Goal: Information Seeking & Learning: Learn about a topic

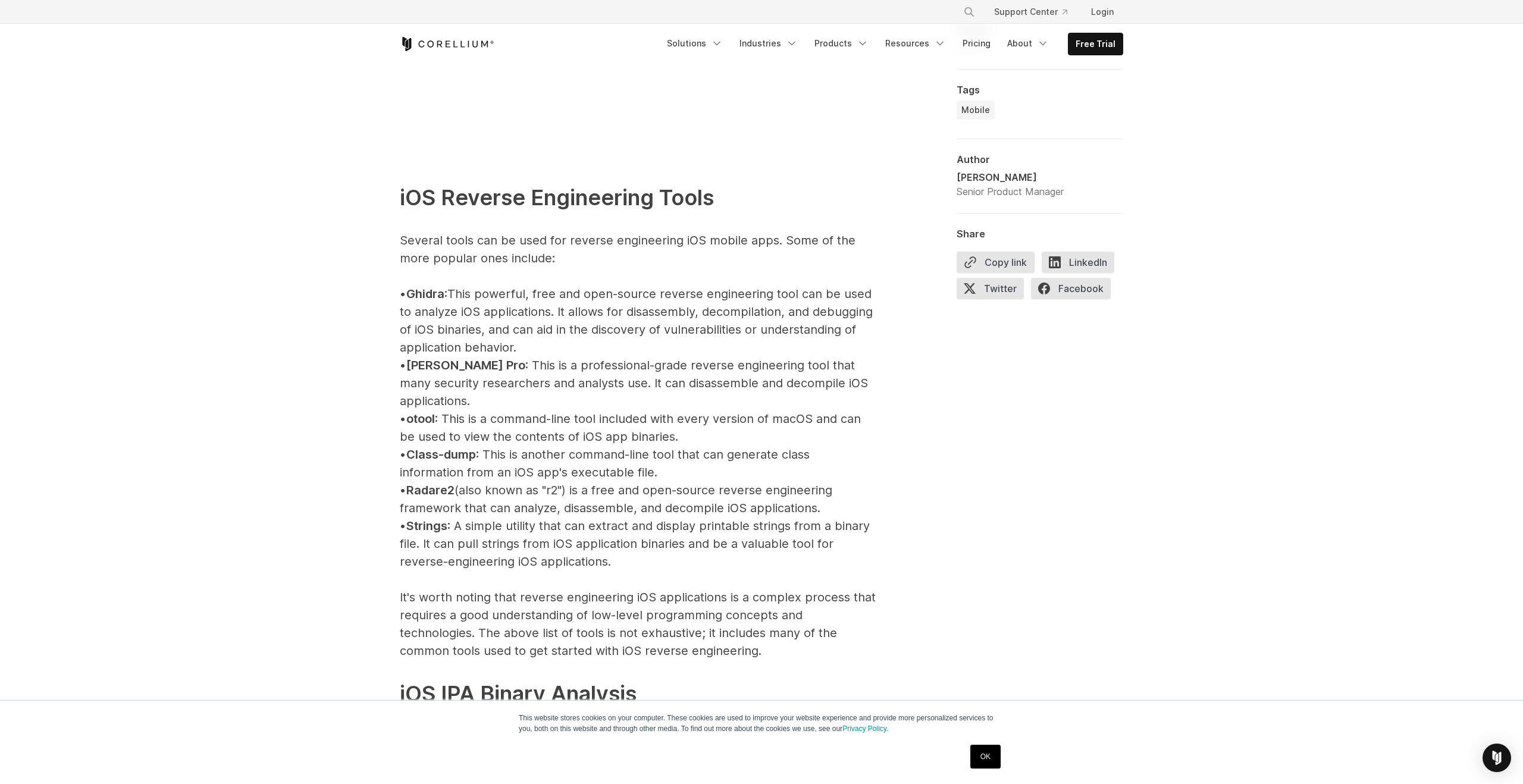
scroll to position [1254, 0]
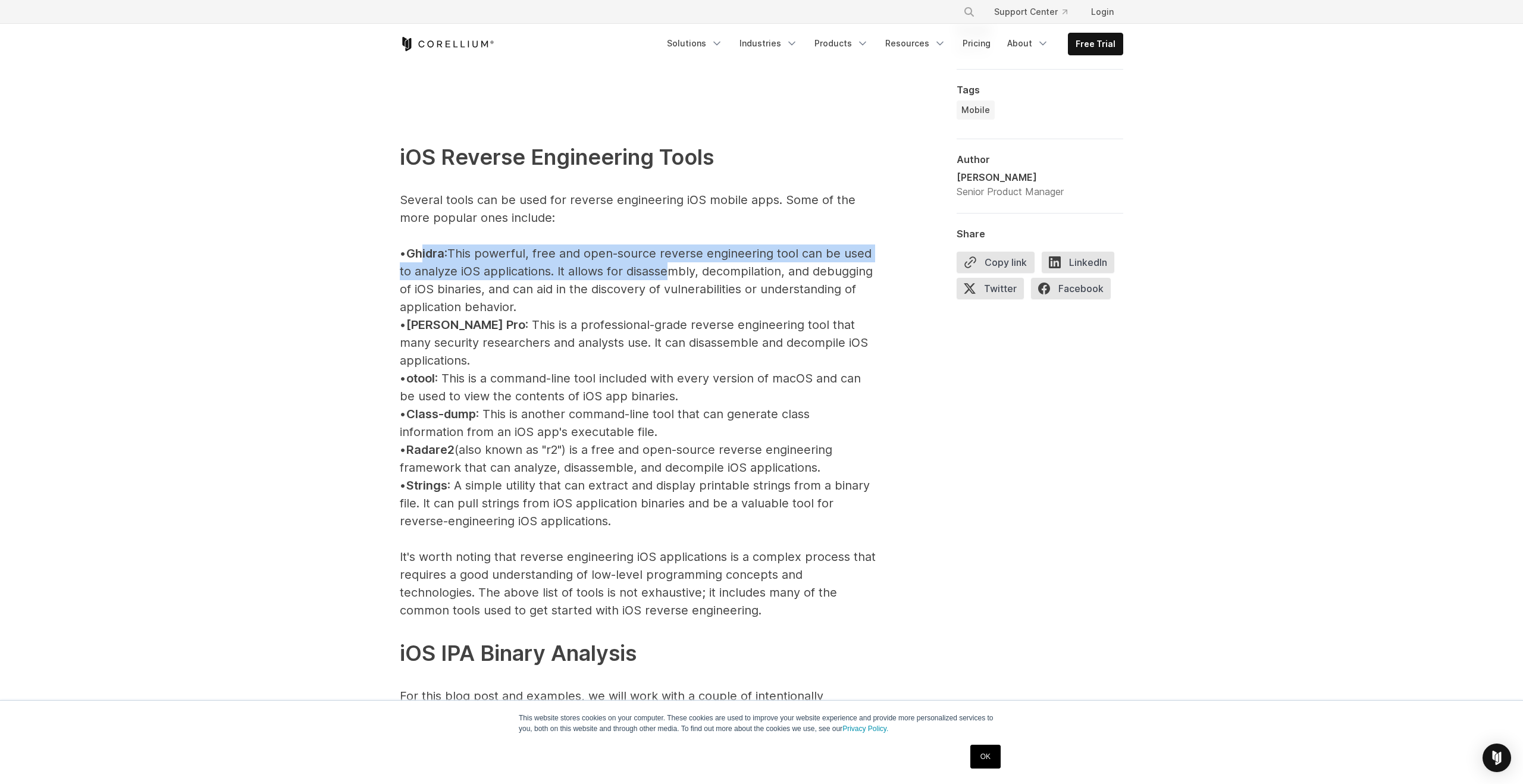
drag, startPoint x: 435, startPoint y: 249, endPoint x: 693, endPoint y: 282, distance: 260.1
click at [692, 279] on p "iOS Reverse Engineering Tools Several tools can be used for reverse engineering…" at bounding box center [638, 512] width 476 height 814
click at [693, 282] on p "iOS Reverse Engineering Tools Several tools can be used for reverse engineering…" at bounding box center [638, 512] width 476 height 814
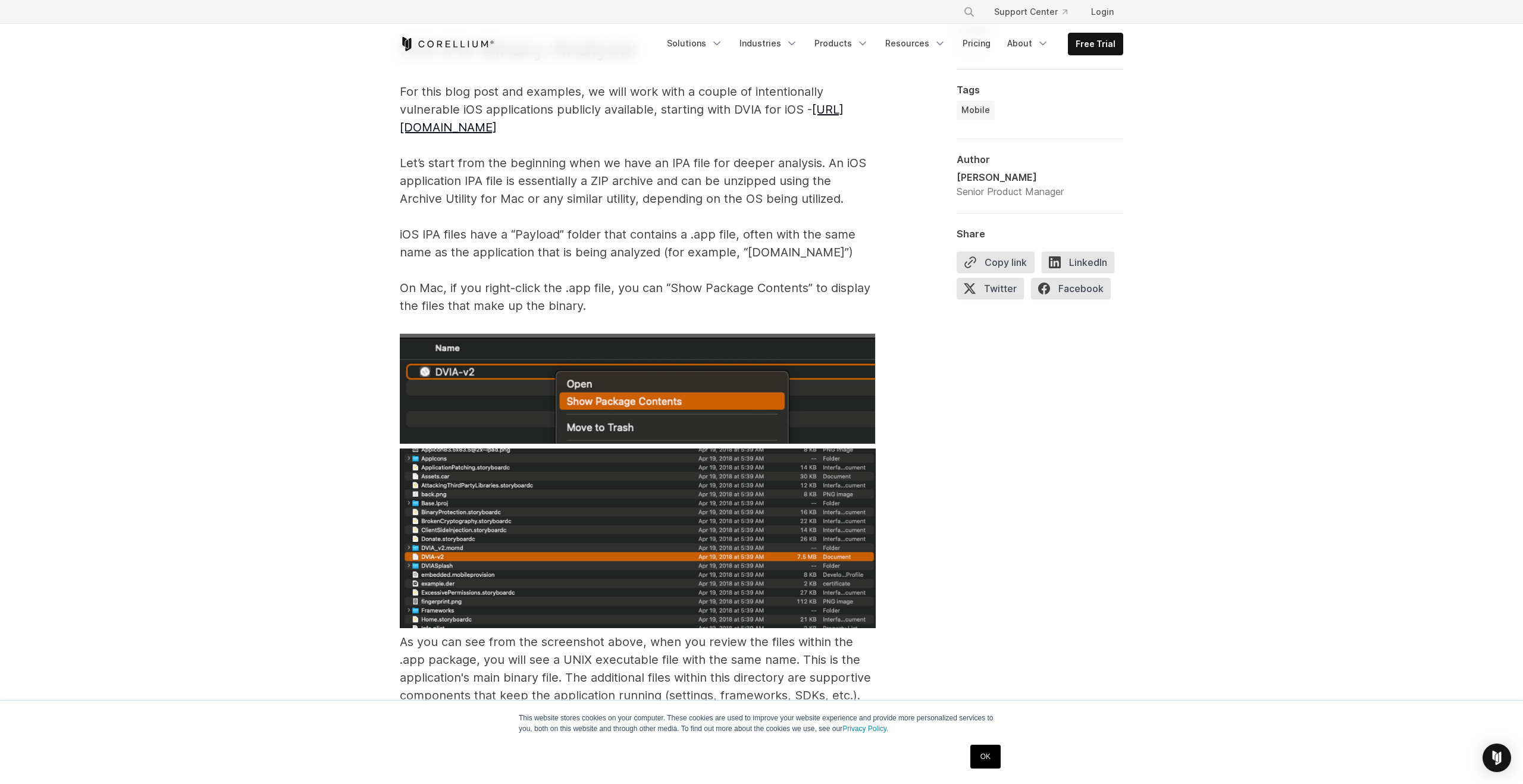
scroll to position [1861, 0]
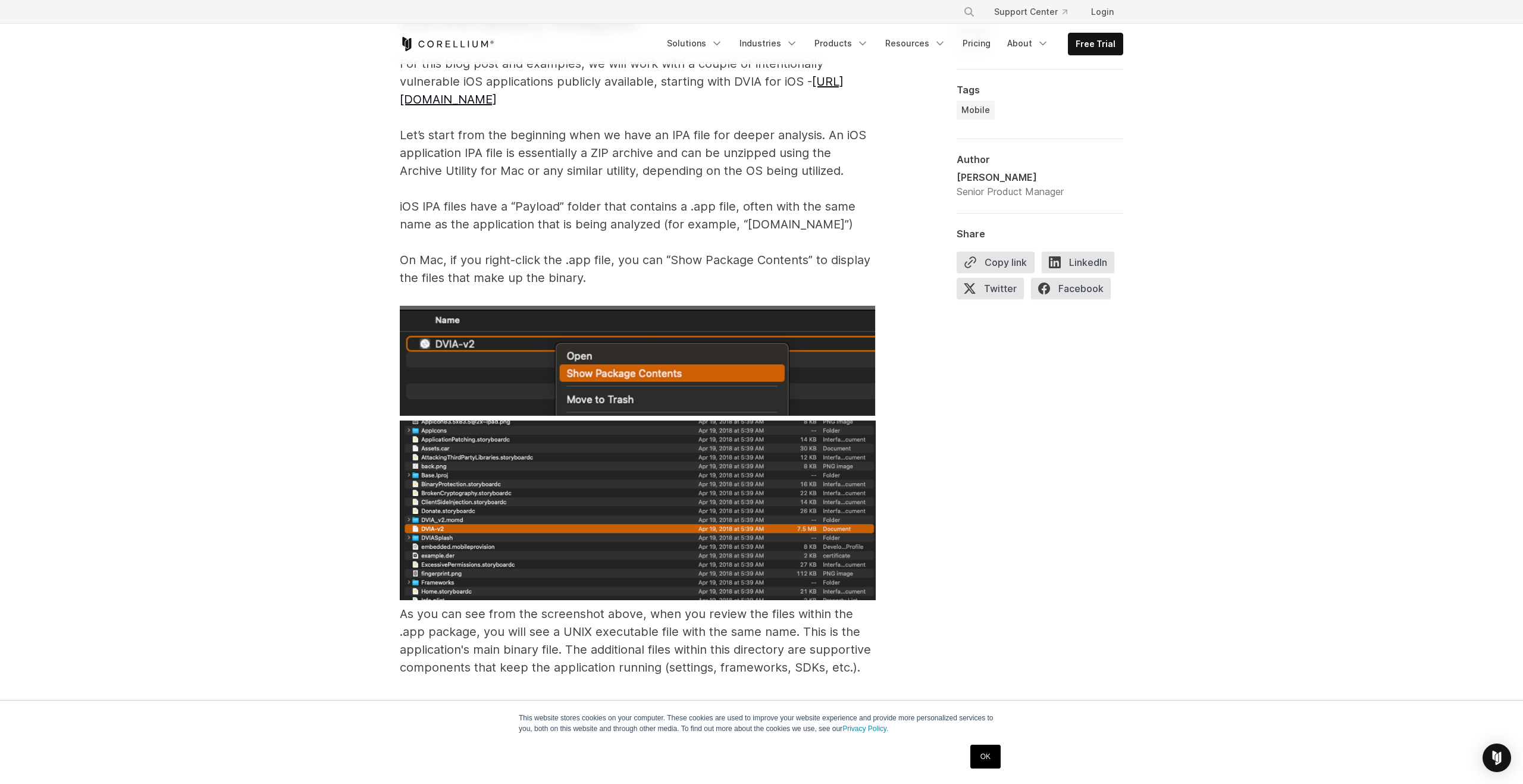
scroll to position [1888, 0]
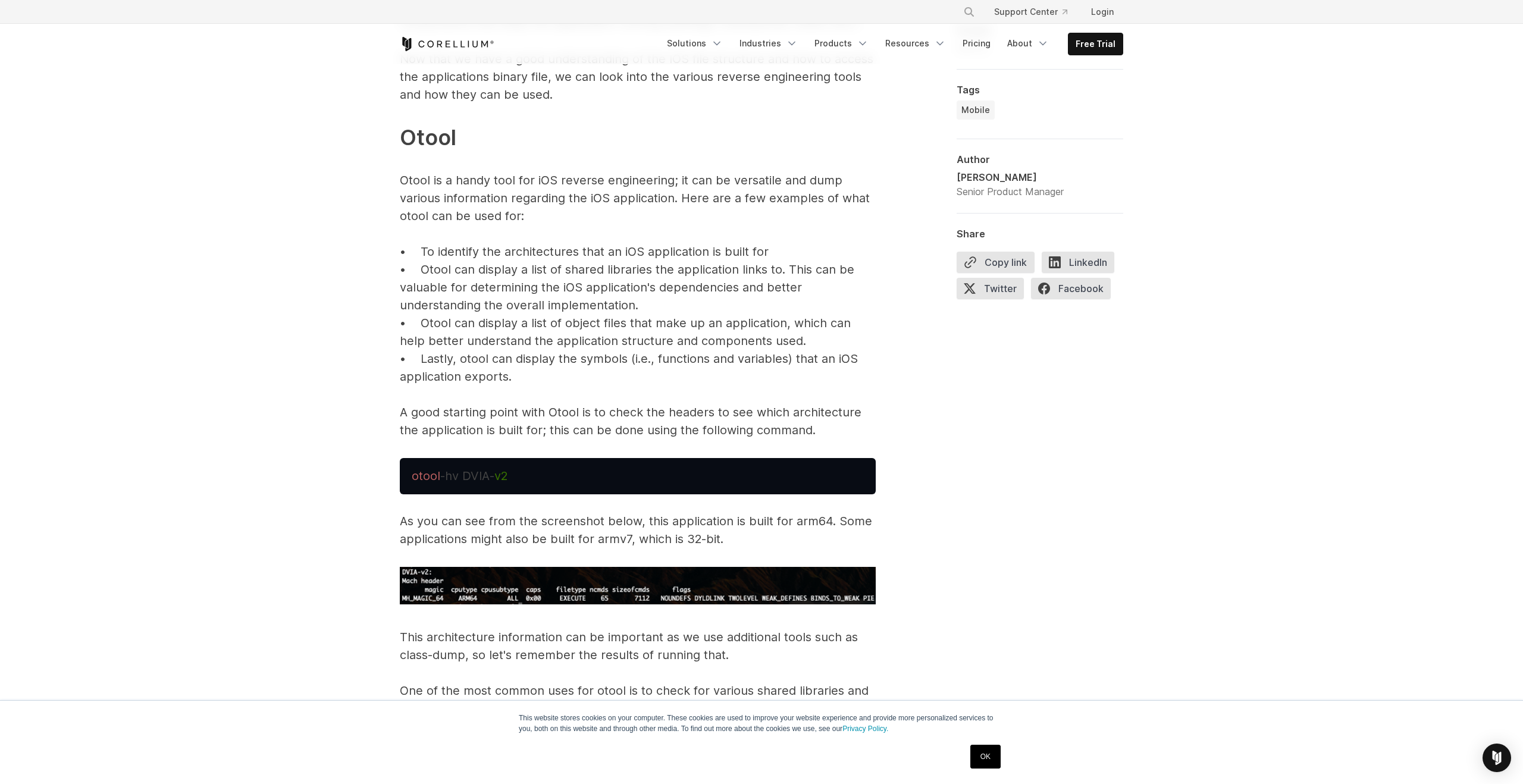
scroll to position [2544, 0]
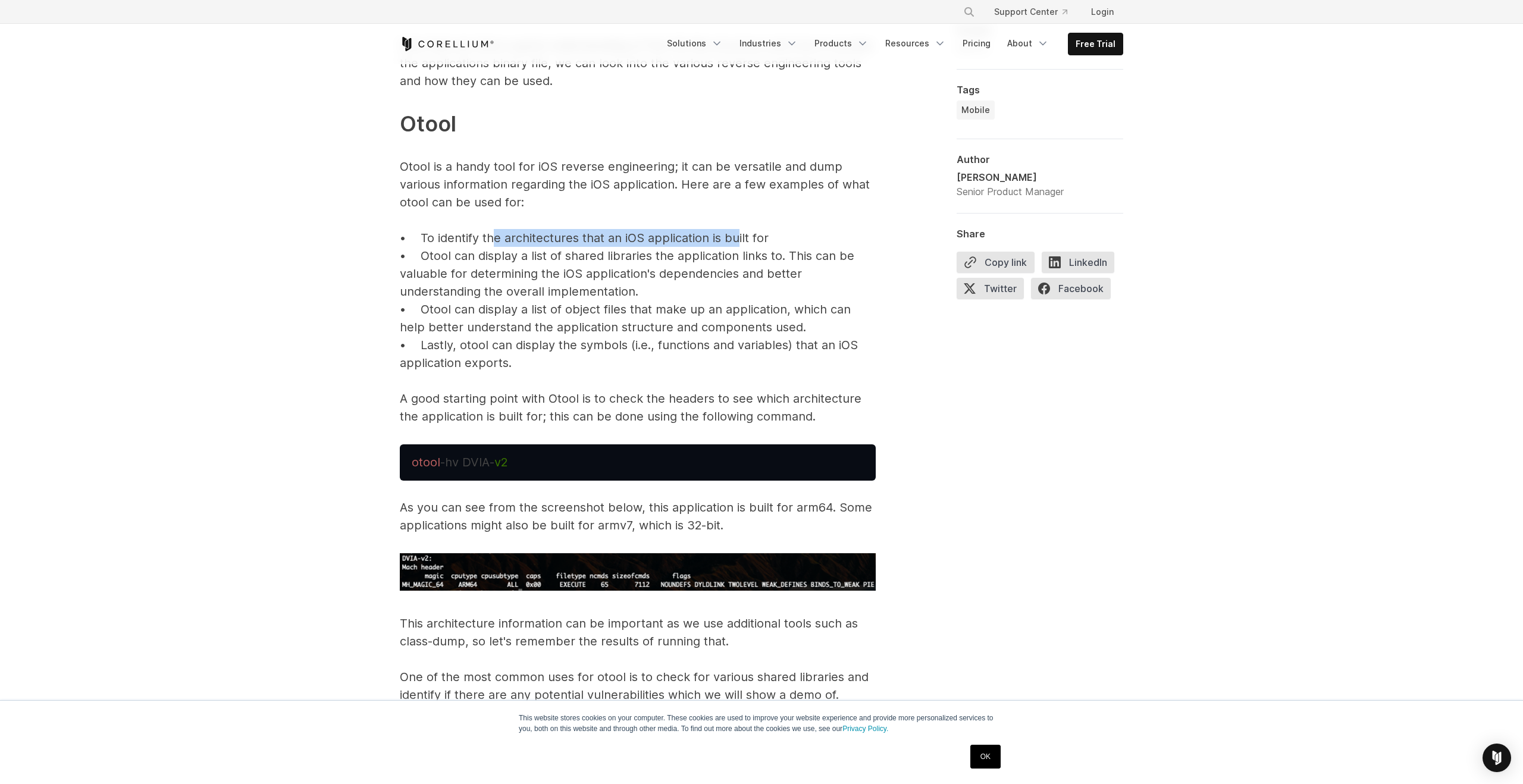
drag, startPoint x: 490, startPoint y: 221, endPoint x: 758, endPoint y: 220, distance: 268.0
click at [758, 221] on p "Now that we have a good understanding of the IOS file structure and how to acce…" at bounding box center [638, 230] width 476 height 389
click at [481, 231] on p "Now that we have a good understanding of the IOS file structure and how to acce…" at bounding box center [638, 230] width 476 height 389
click at [663, 265] on p "Now that we have a good understanding of the IOS file structure and how to acce…" at bounding box center [638, 230] width 476 height 389
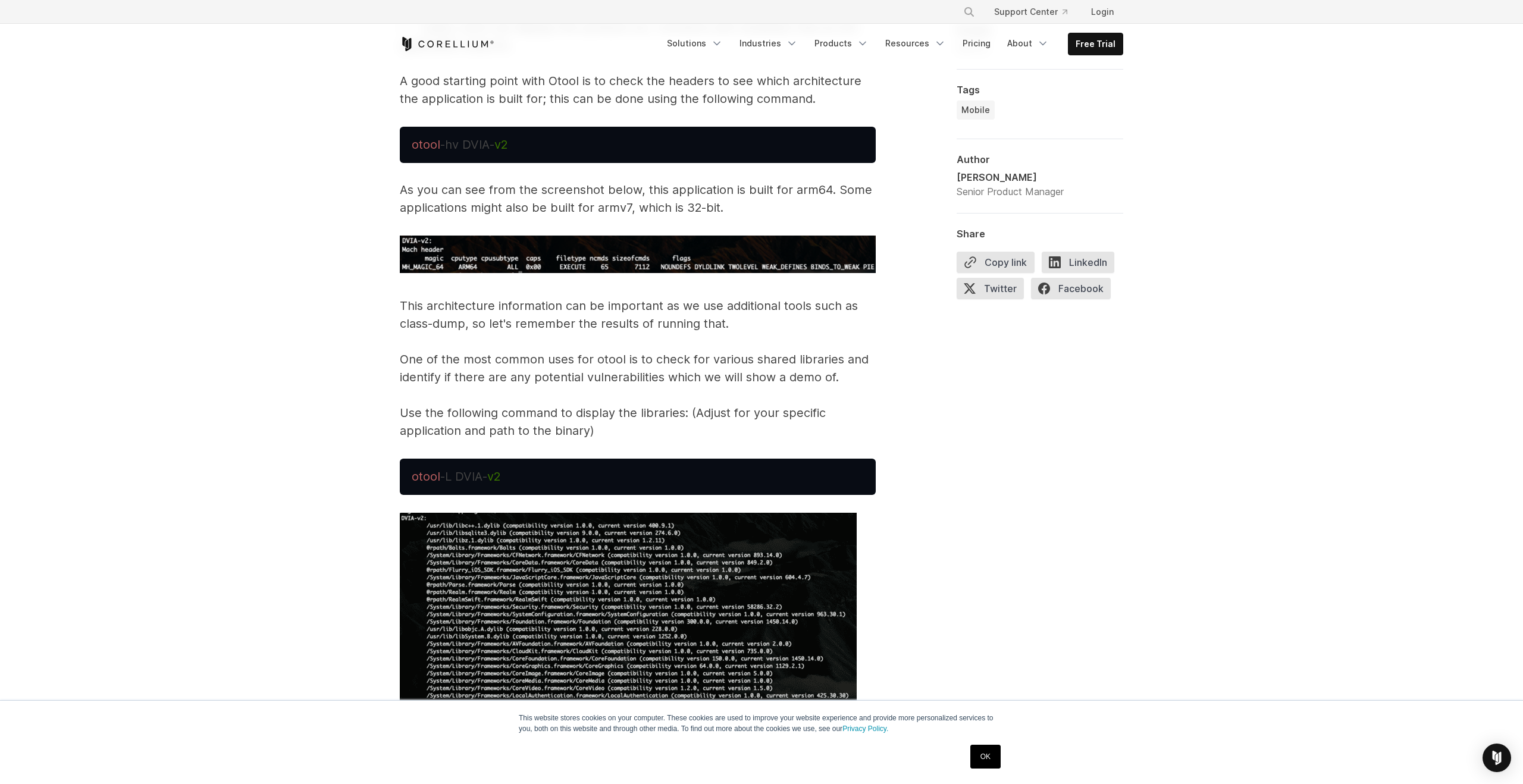
scroll to position [2865, 0]
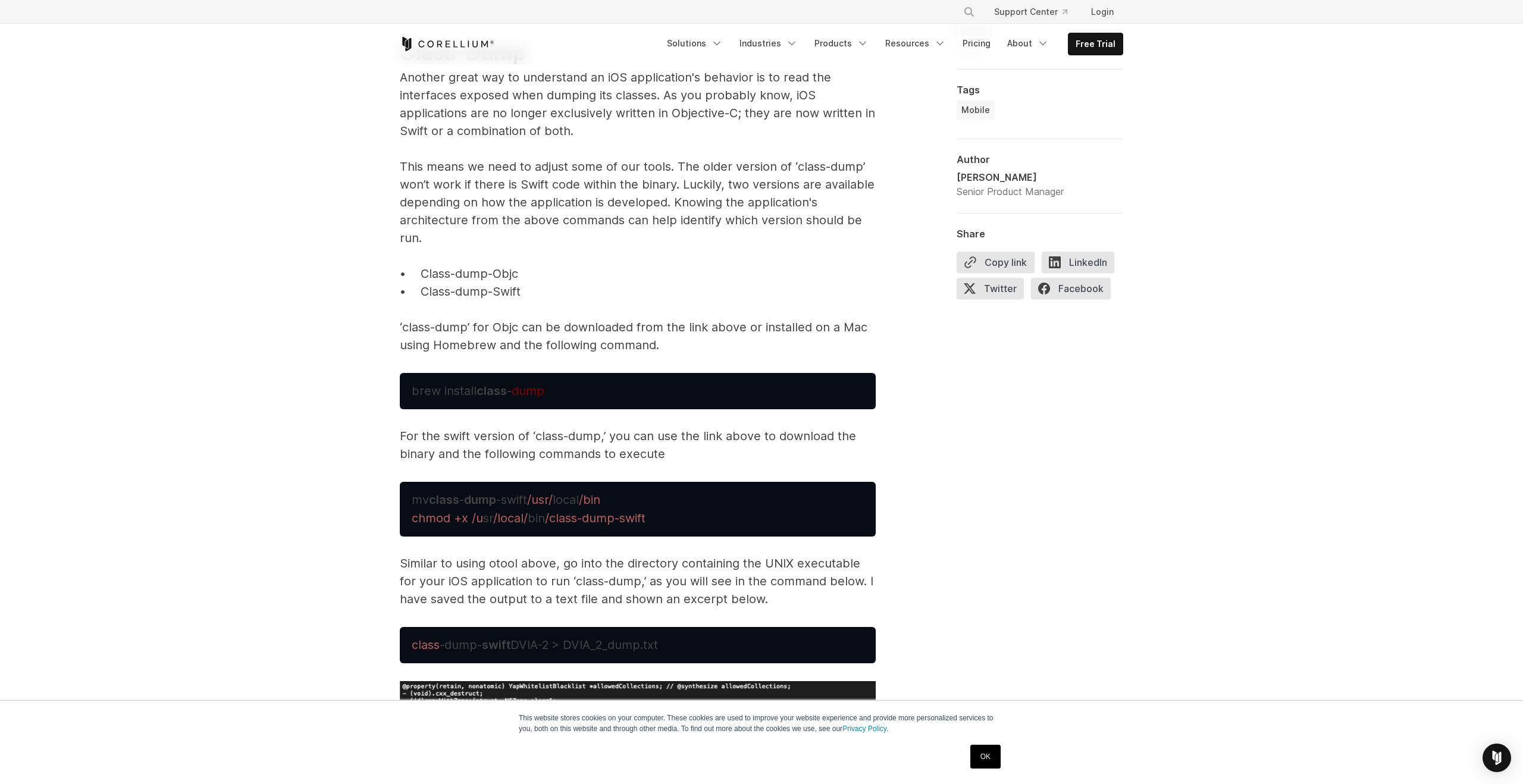
scroll to position [3880, 0]
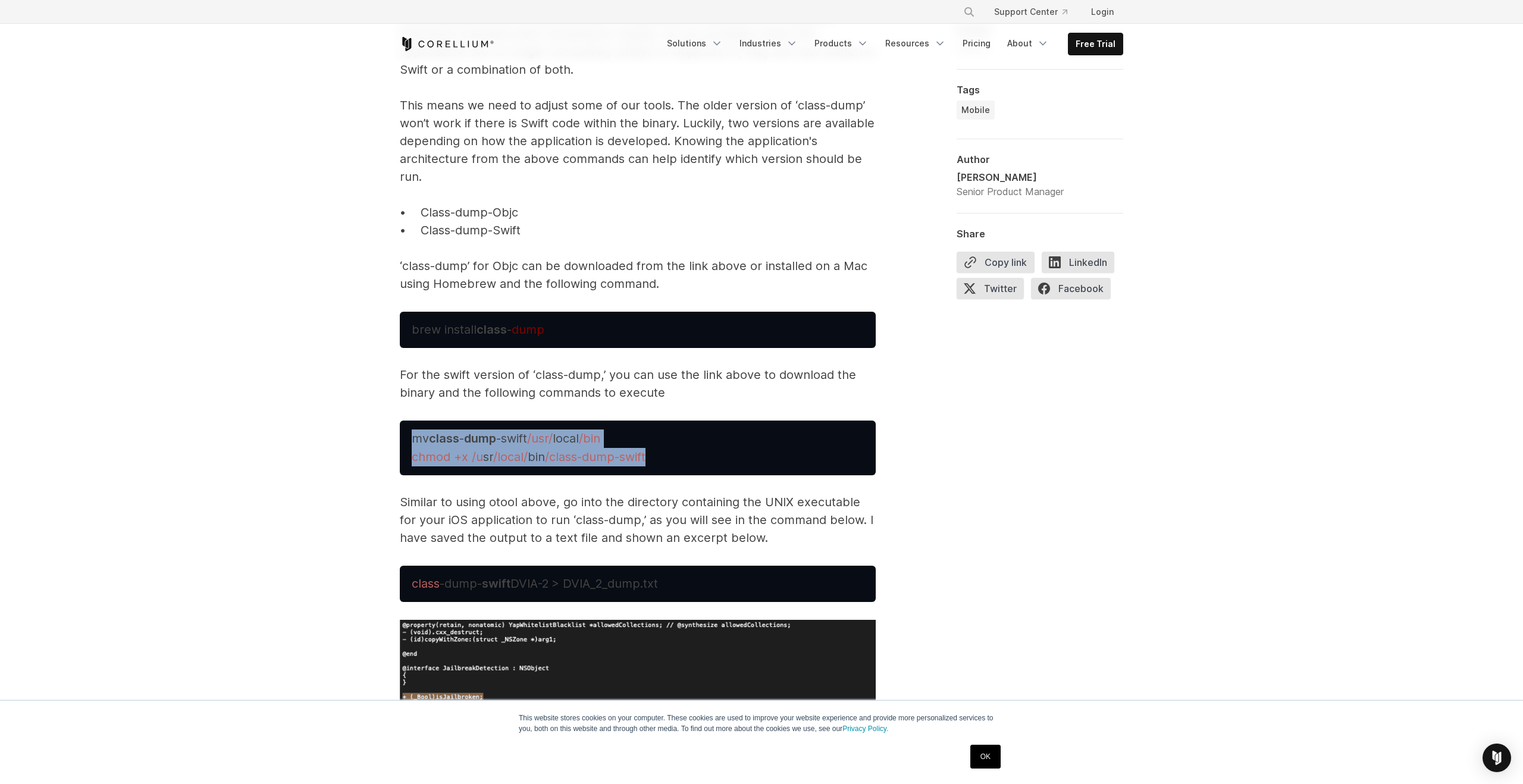
drag, startPoint x: 704, startPoint y: 445, endPoint x: 396, endPoint y: 415, distance: 309.5
click at [396, 415] on div "Reverse Engineering iOS Apps iOS applications are distributed as compiled binar…" at bounding box center [761, 636] width 762 height 7365
copy span "mv class - dump -swift /usr/ local /bin chmod +x /u sr /local/ bin /class-dump-…"
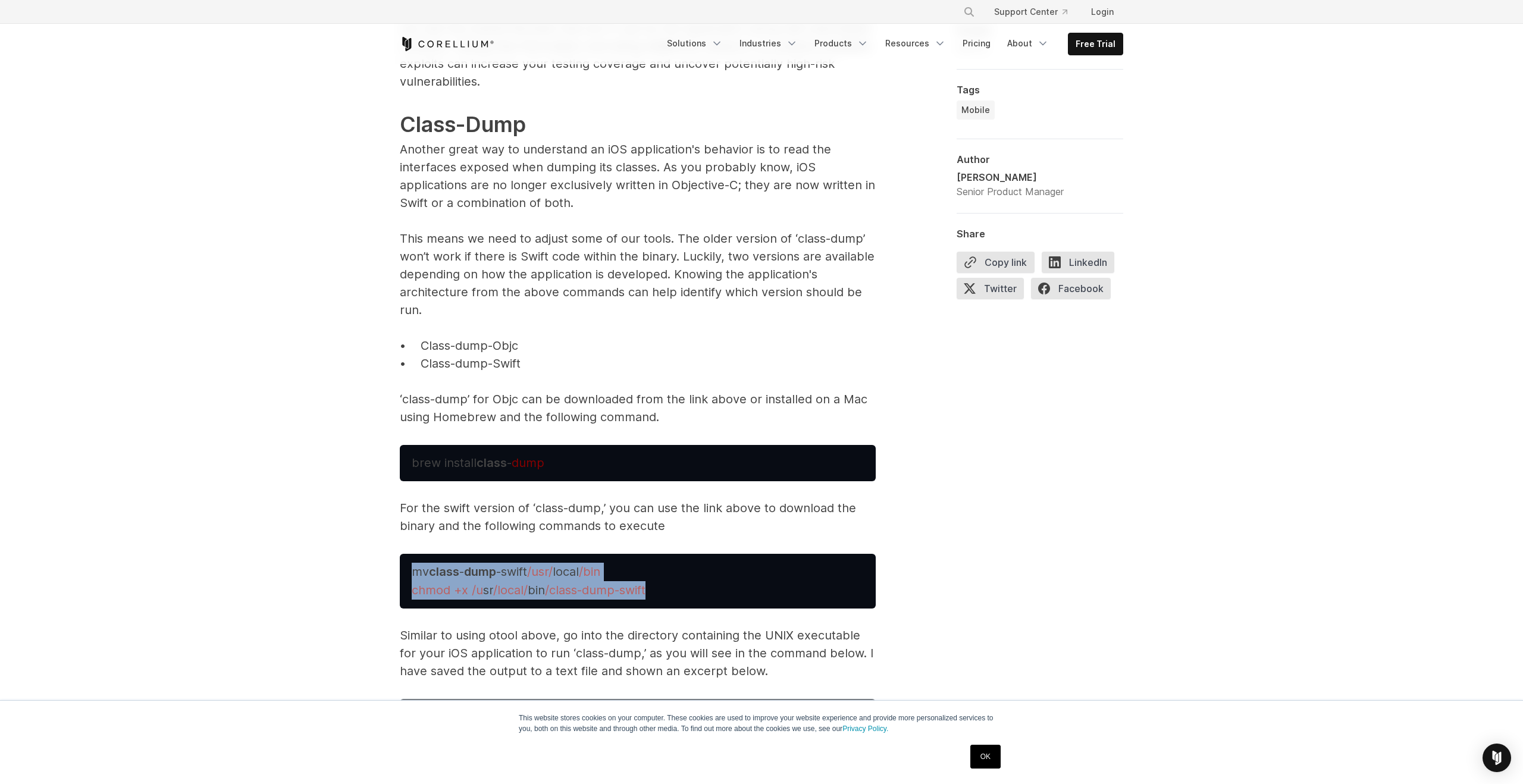
scroll to position [3745, 0]
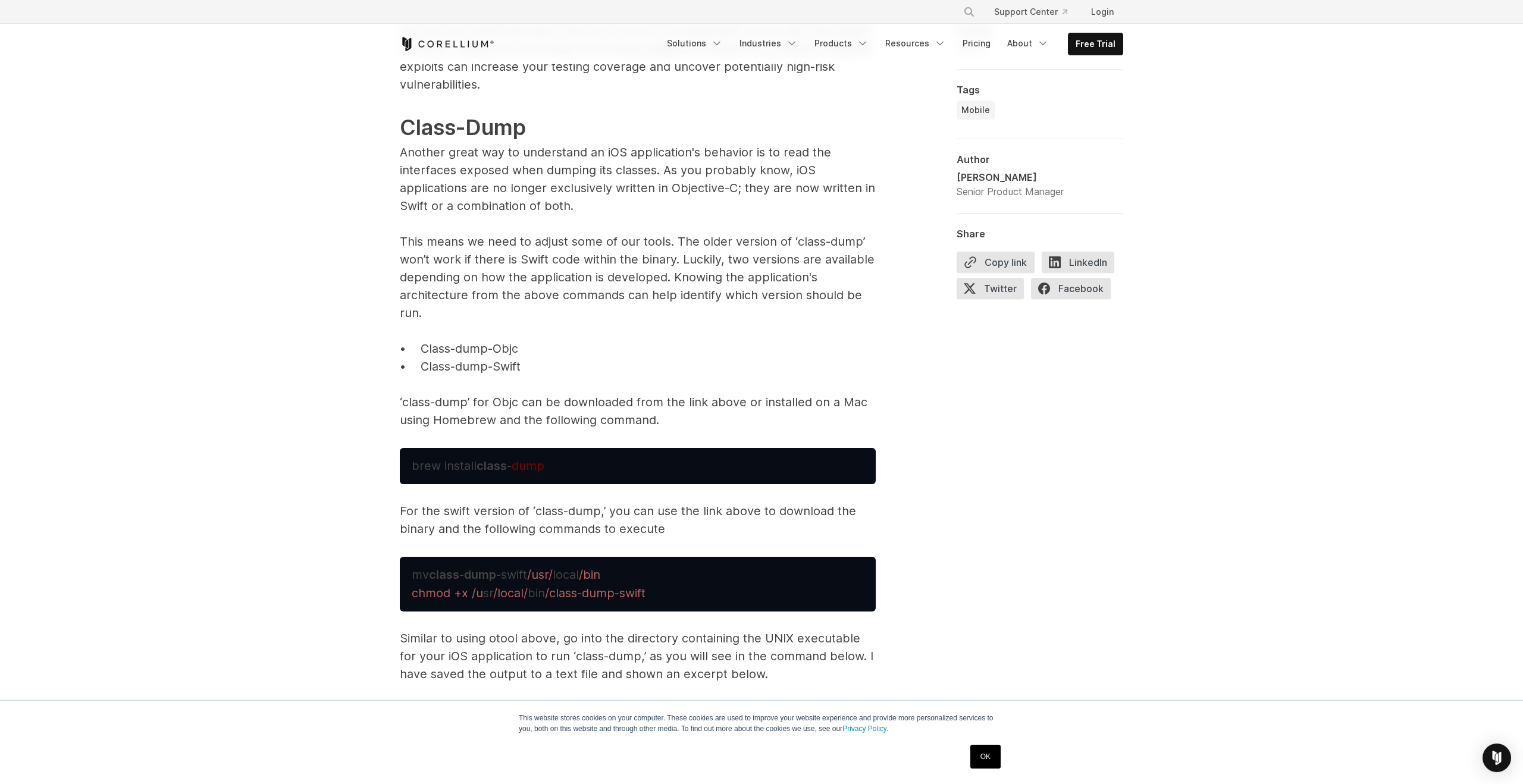
click at [704, 399] on p "While just looking at this information will not lead you directly to a vulnerab…" at bounding box center [638, 217] width 476 height 425
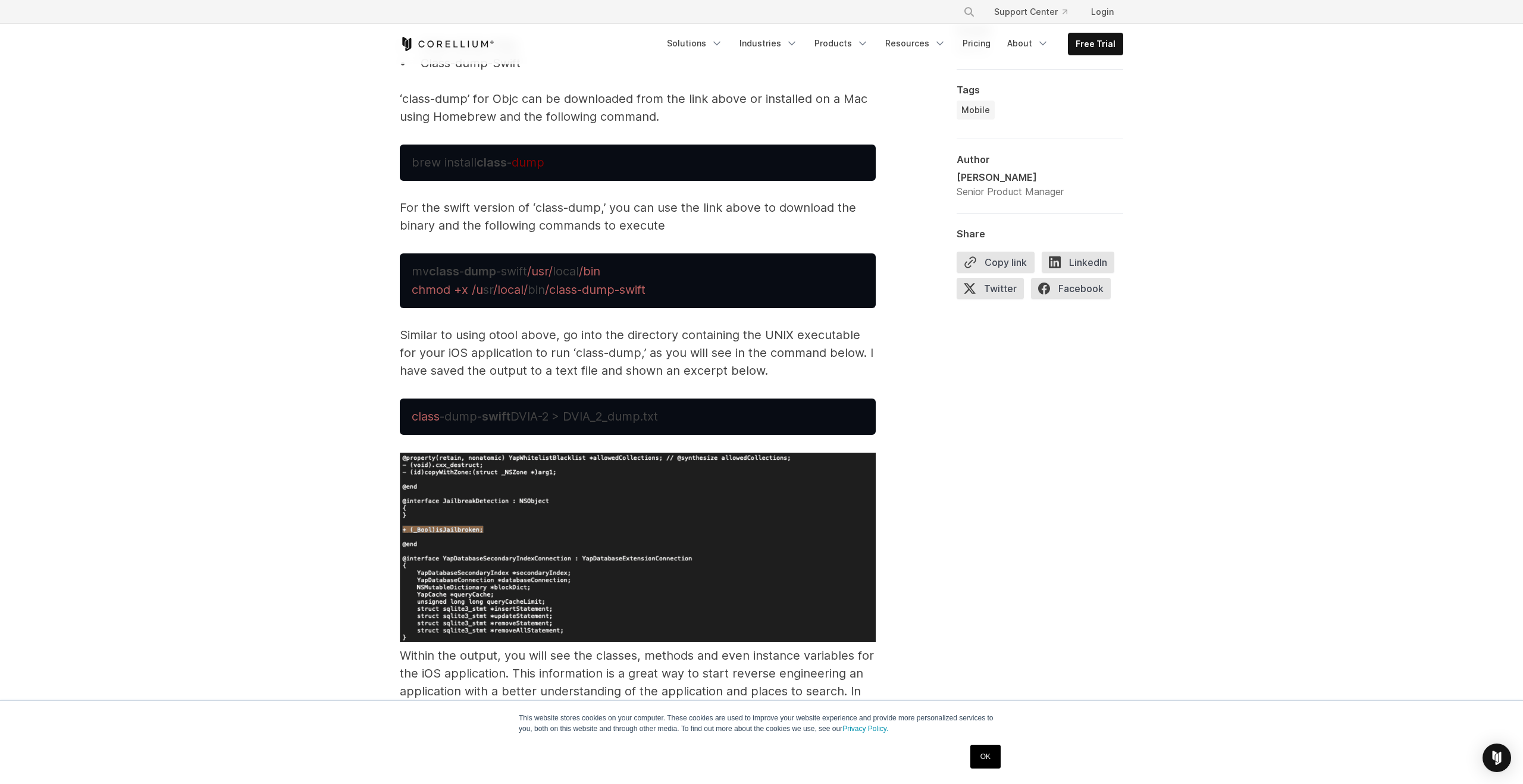
scroll to position [4030, 0]
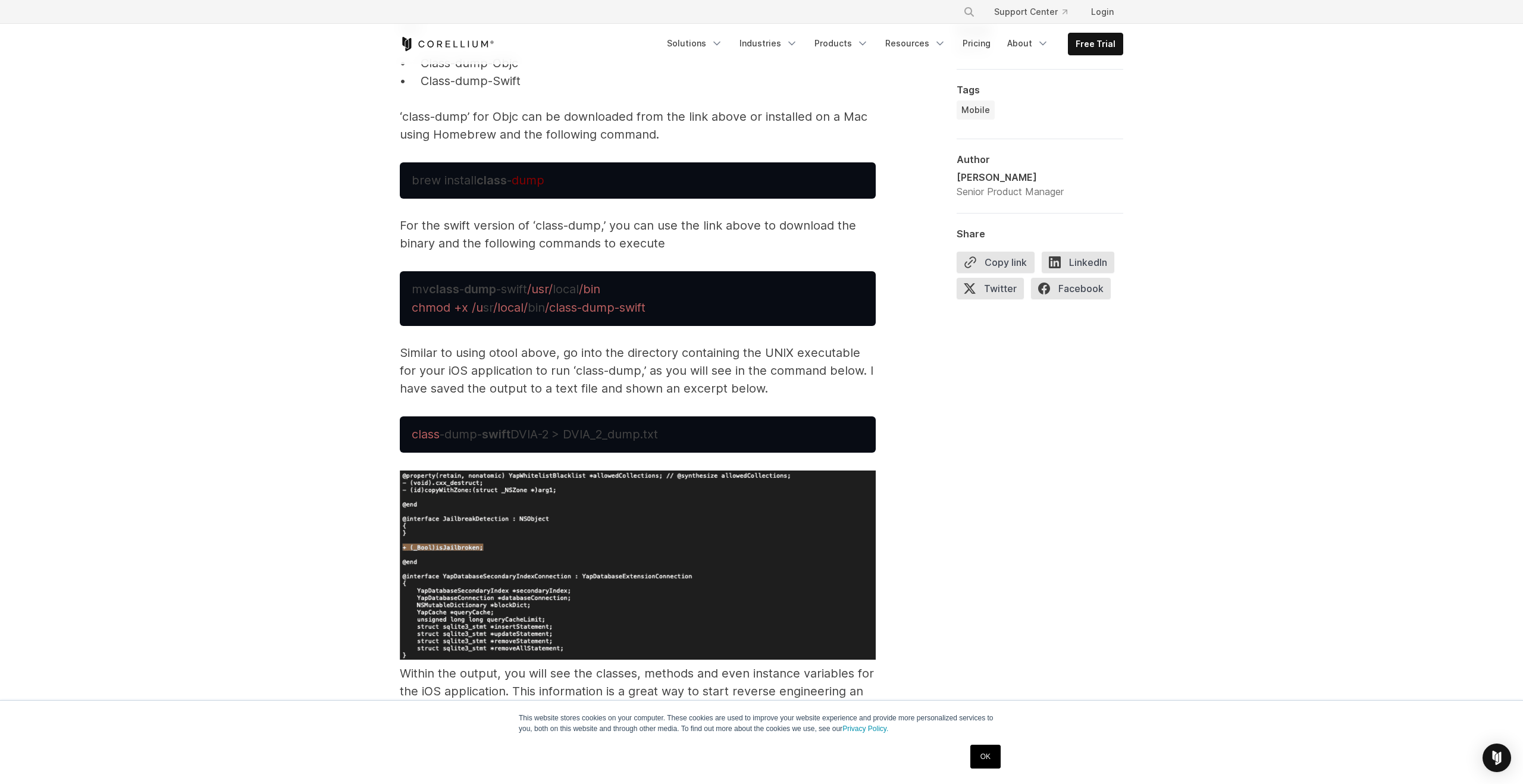
click at [579, 348] on p "Similar to using otool above, go into the directory containing the UNIX executa…" at bounding box center [638, 370] width 476 height 53
click at [405, 377] on p "Similar to using otool above, go into the directory containing the UNIX executa…" at bounding box center [638, 370] width 476 height 53
click at [367, 389] on div "Intro to iOS mobile reverse engineering Learn how to reverse engineer an app: t…" at bounding box center [762, 350] width 1523 height 8632
click at [369, 322] on div "Intro to iOS mobile reverse engineering Learn how to reverse engineer an app: t…" at bounding box center [762, 350] width 1523 height 8632
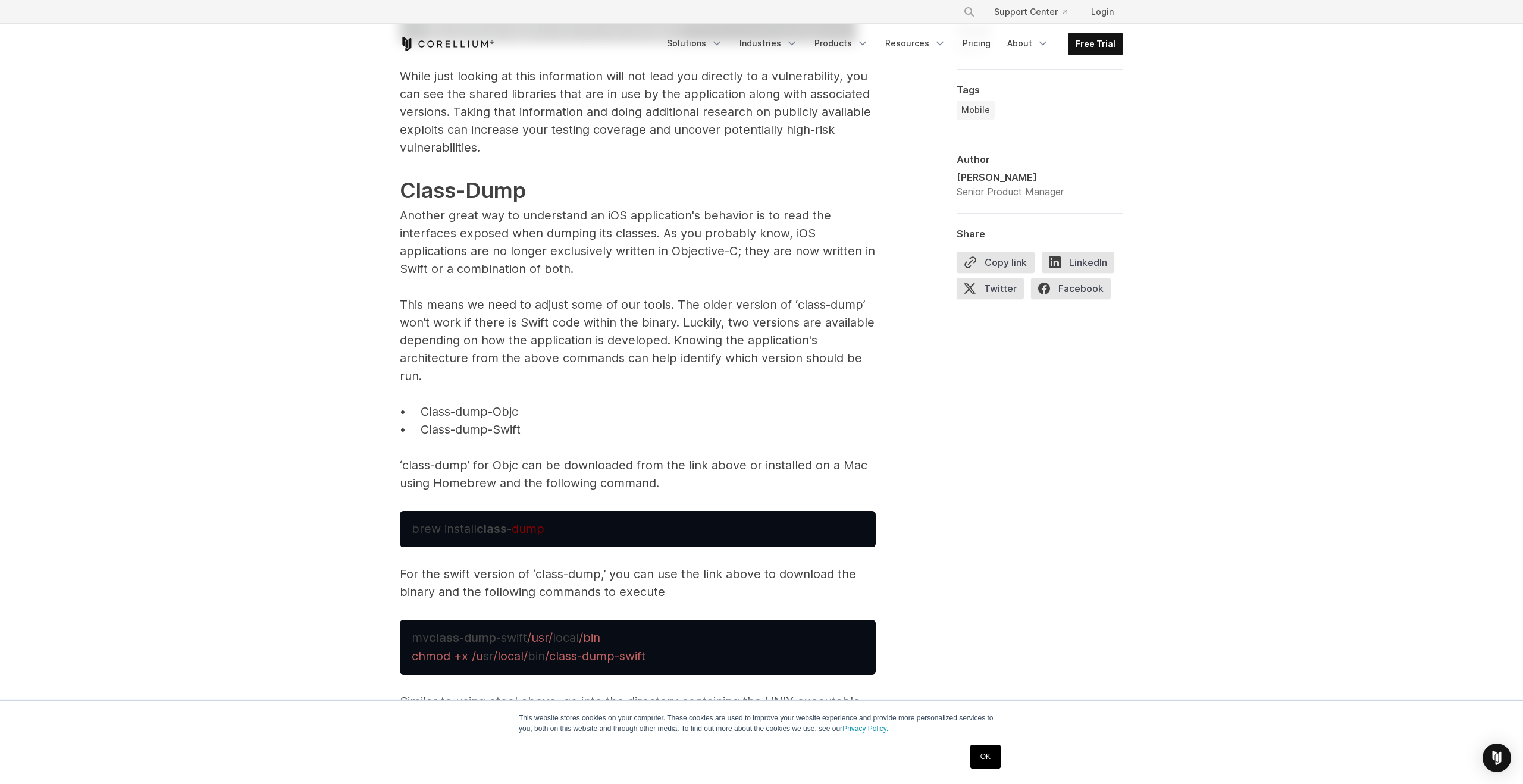
scroll to position [3682, 0]
